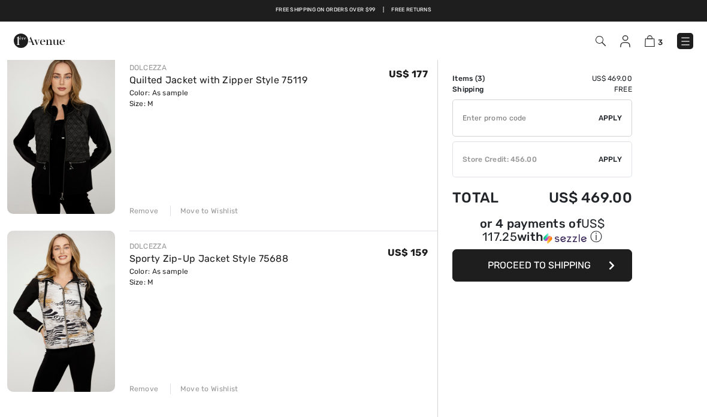
scroll to position [279, 0]
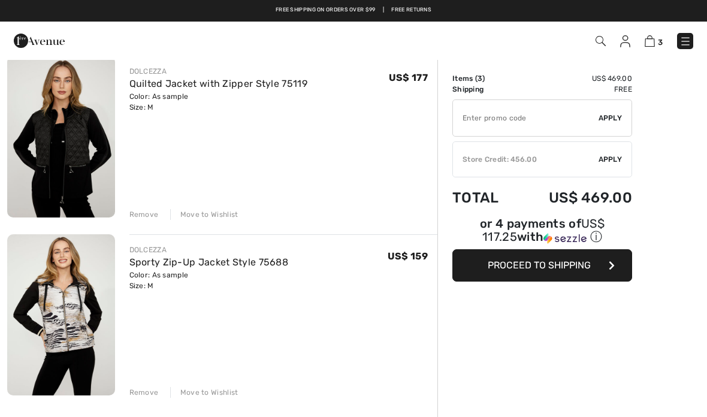
click at [146, 215] on div "Remove" at bounding box center [143, 214] width 29 height 11
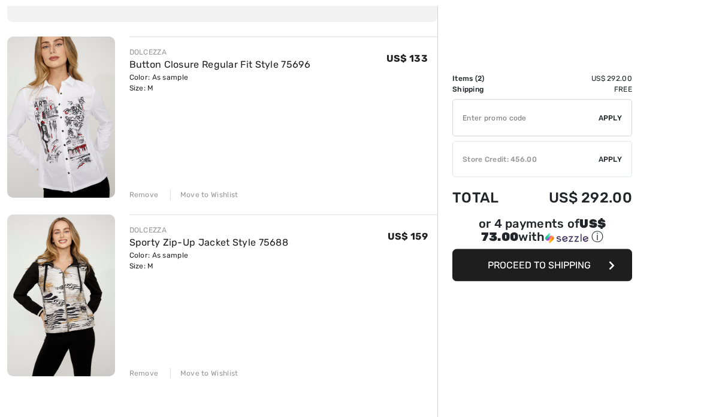
scroll to position [121, 0]
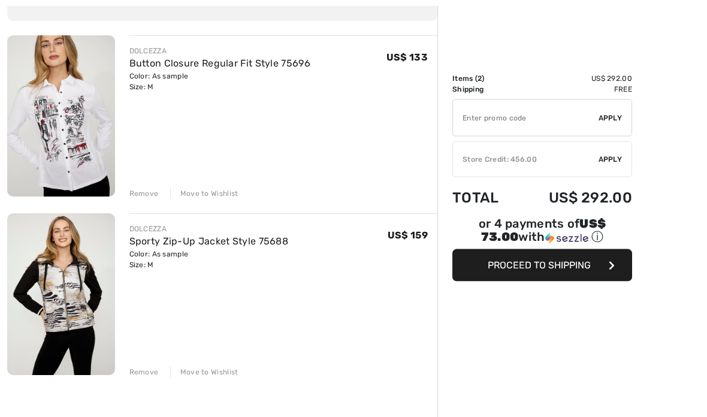
click at [73, 124] on img at bounding box center [61, 116] width 108 height 161
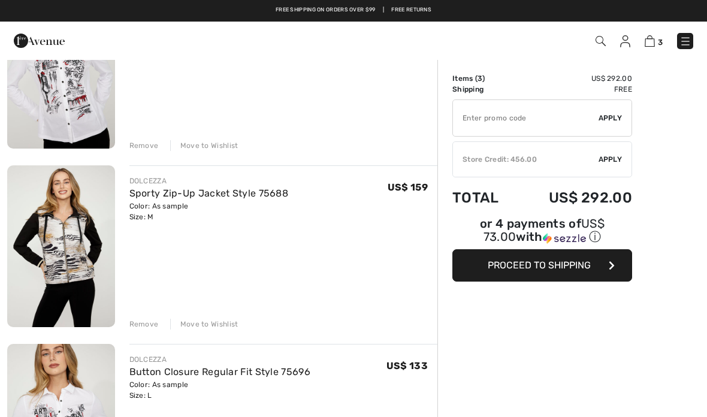
click at [64, 249] on img at bounding box center [61, 245] width 108 height 161
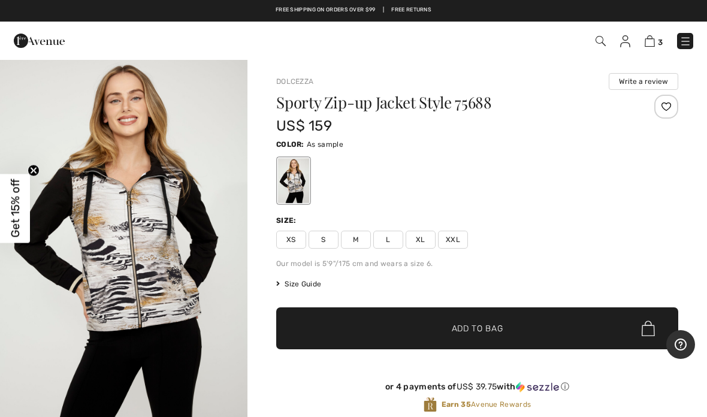
click at [391, 242] on span "L" at bounding box center [388, 240] width 30 height 18
click at [502, 333] on span "Add to Bag" at bounding box center [478, 329] width 52 height 13
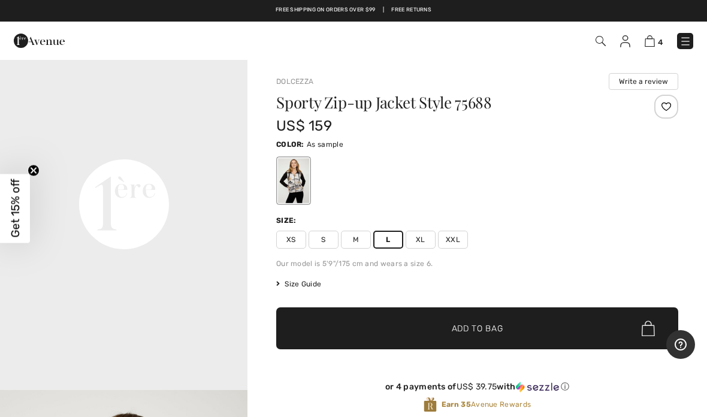
click at [649, 39] on img at bounding box center [650, 40] width 10 height 11
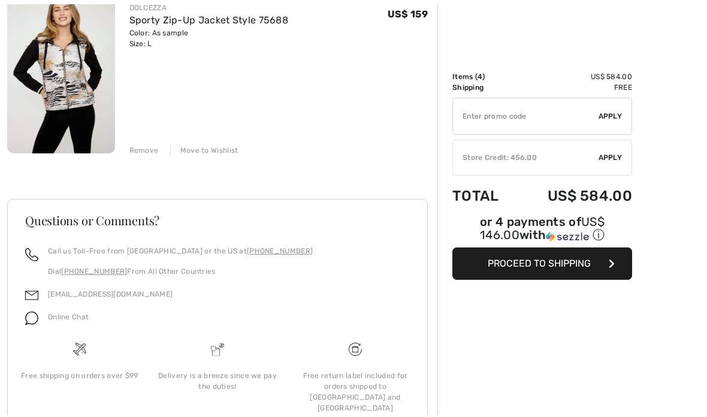
scroll to position [697, 0]
